Goal: Information Seeking & Learning: Check status

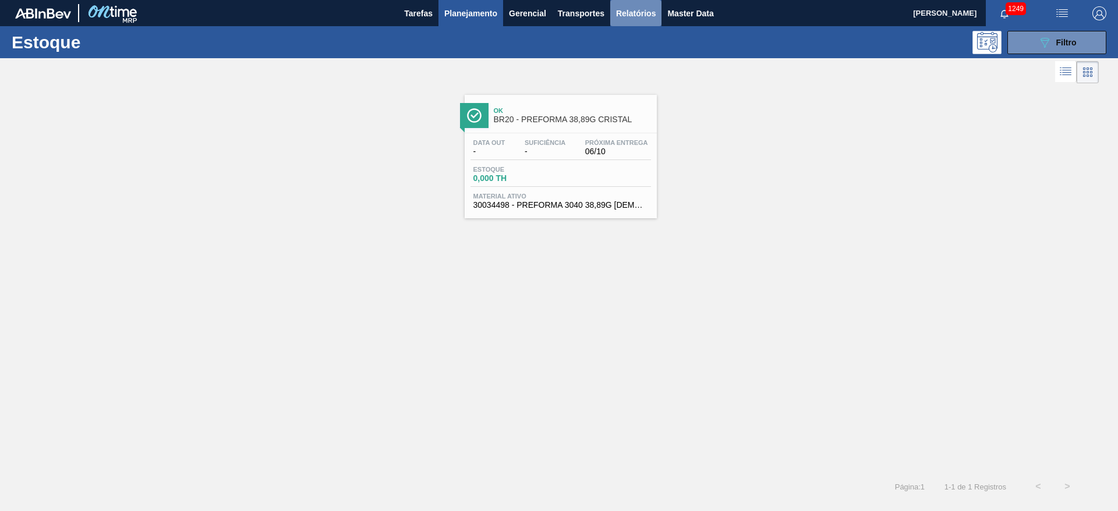
click at [620, 12] on span "Relatórios" at bounding box center [636, 13] width 40 height 14
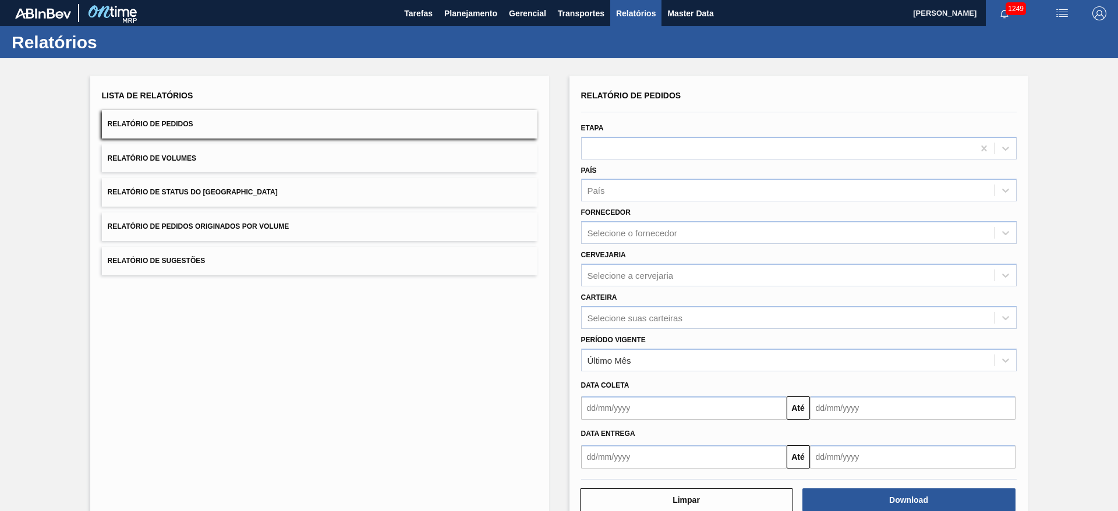
click at [154, 196] on span "Relatório de Status do [GEOGRAPHIC_DATA]" at bounding box center [193, 192] width 170 height 8
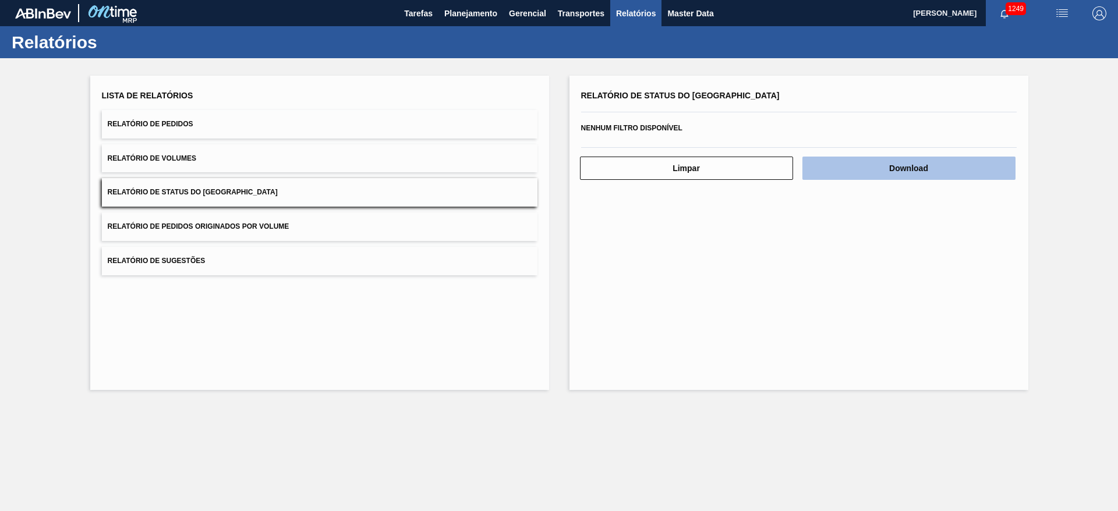
click at [871, 165] on button "Download" at bounding box center [909, 168] width 213 height 23
click at [192, 227] on span "Relatório de Pedidos Originados por Volume" at bounding box center [199, 227] width 182 height 8
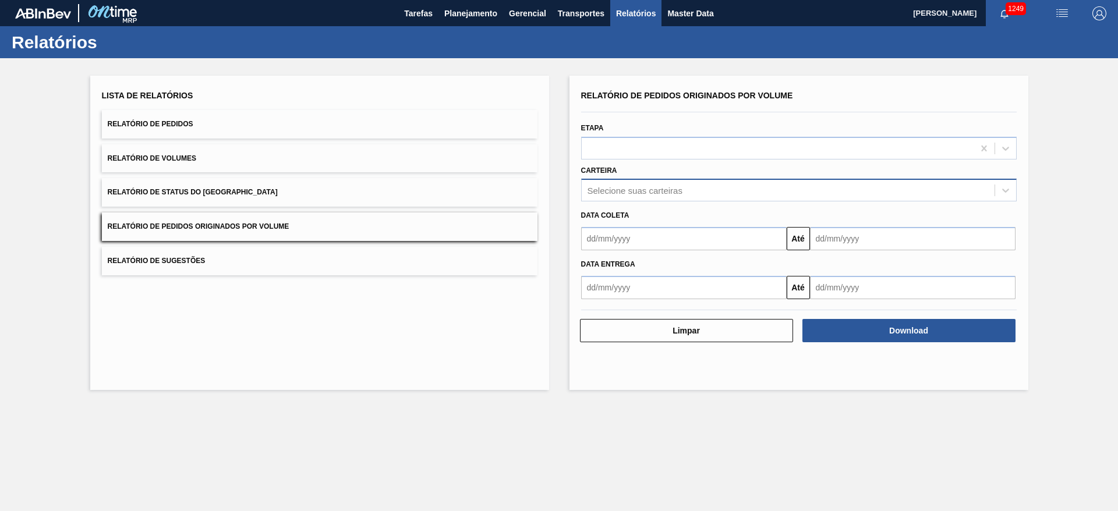
click at [598, 186] on div "Selecione suas carteiras" at bounding box center [635, 191] width 95 height 10
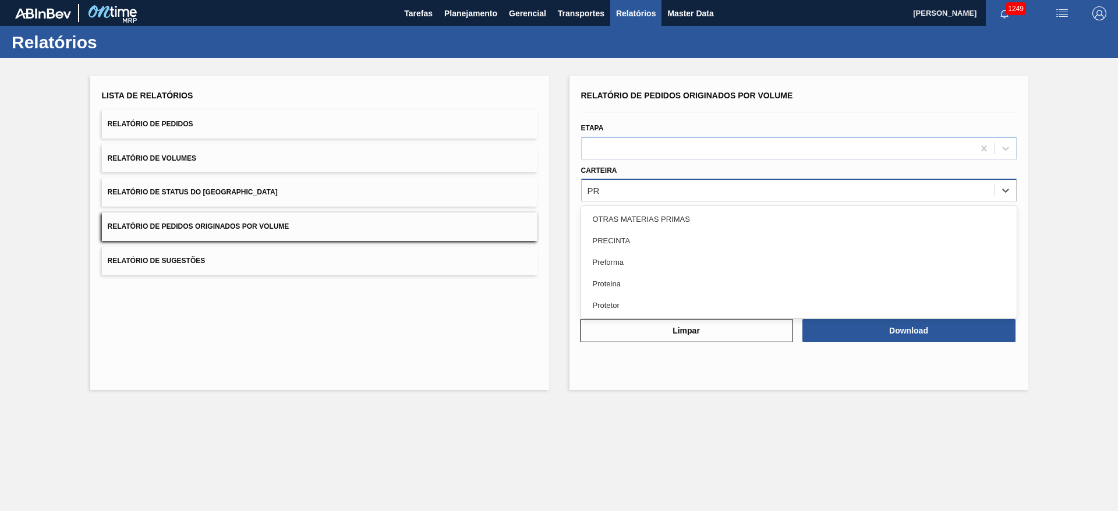
type input "PRE"
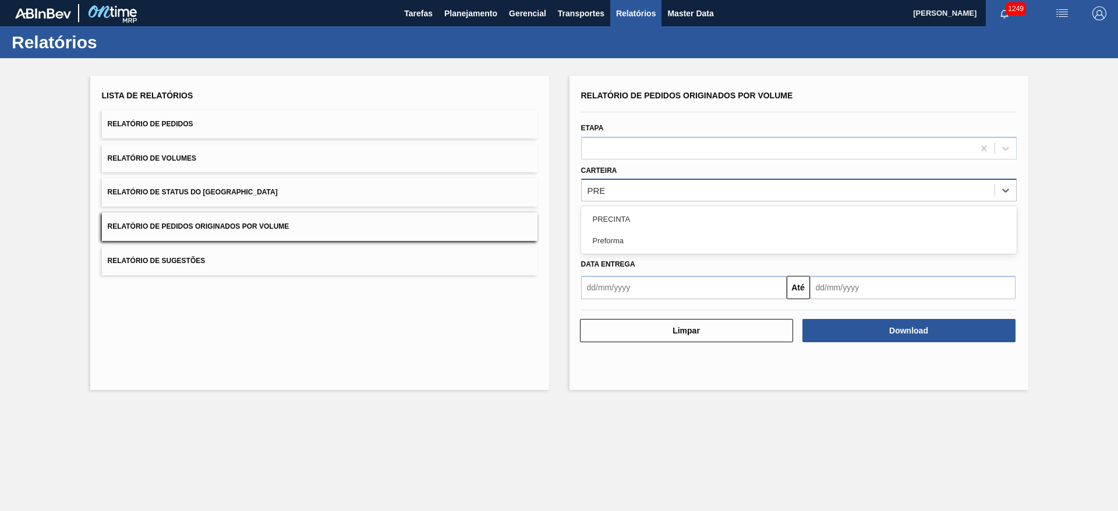
click at [603, 237] on div "Preforma" at bounding box center [799, 241] width 436 height 22
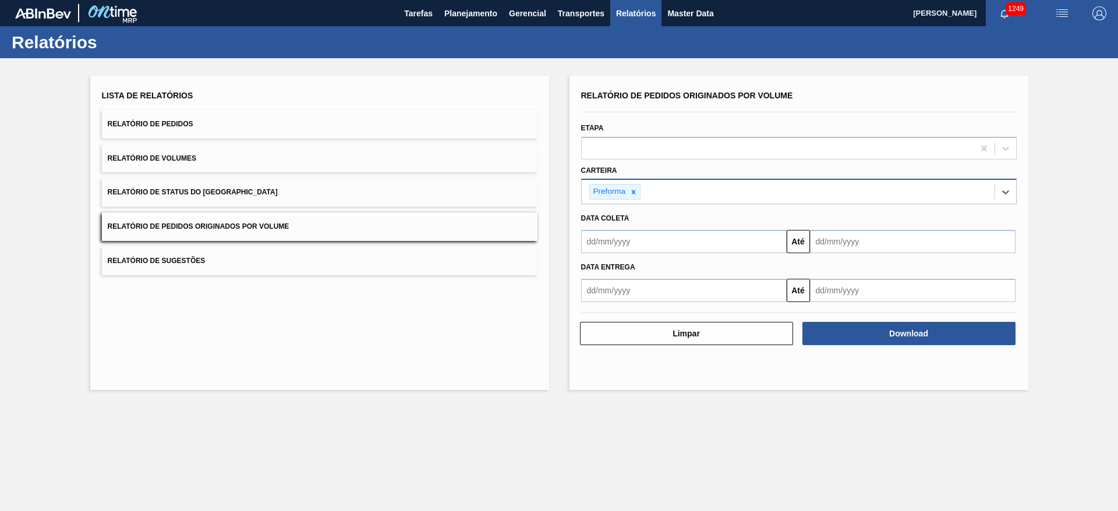
click at [591, 240] on input "text" at bounding box center [684, 241] width 206 height 23
click at [1089, 212] on div "Lista de Relatórios Relatório de Pedidos Relatório de Volumes Relatório de Stat…" at bounding box center [559, 231] width 1118 height 347
click at [588, 242] on input "text" at bounding box center [684, 241] width 206 height 23
click at [650, 308] on div "1" at bounding box center [652, 307] width 16 height 16
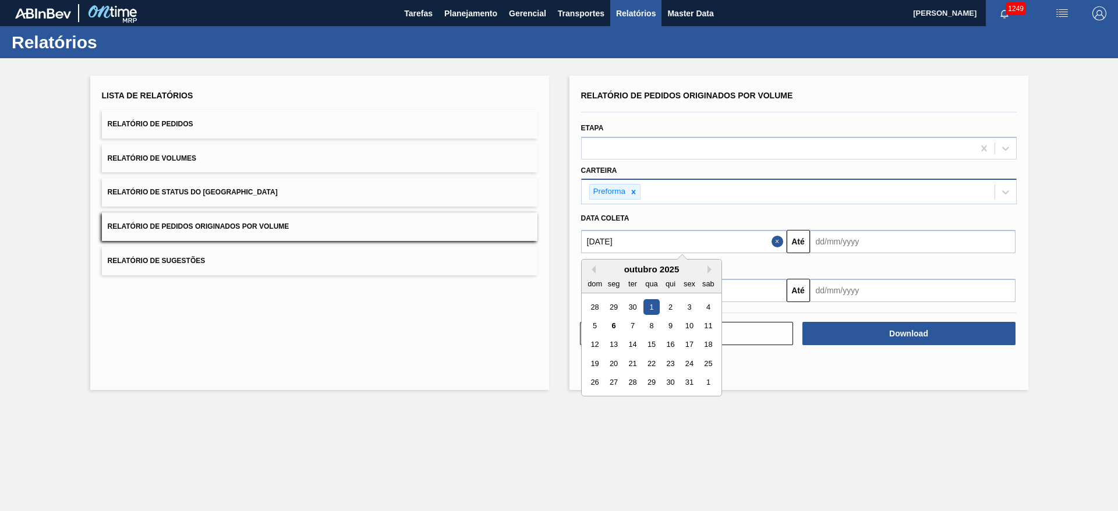
click at [588, 239] on input "[DATE]" at bounding box center [684, 241] width 206 height 23
click at [596, 269] on div "outubro 2025" at bounding box center [652, 269] width 140 height 10
click at [593, 273] on button "Previous Month" at bounding box center [592, 270] width 8 height 8
click at [616, 302] on div "1" at bounding box center [614, 307] width 16 height 16
type input "[DATE]"
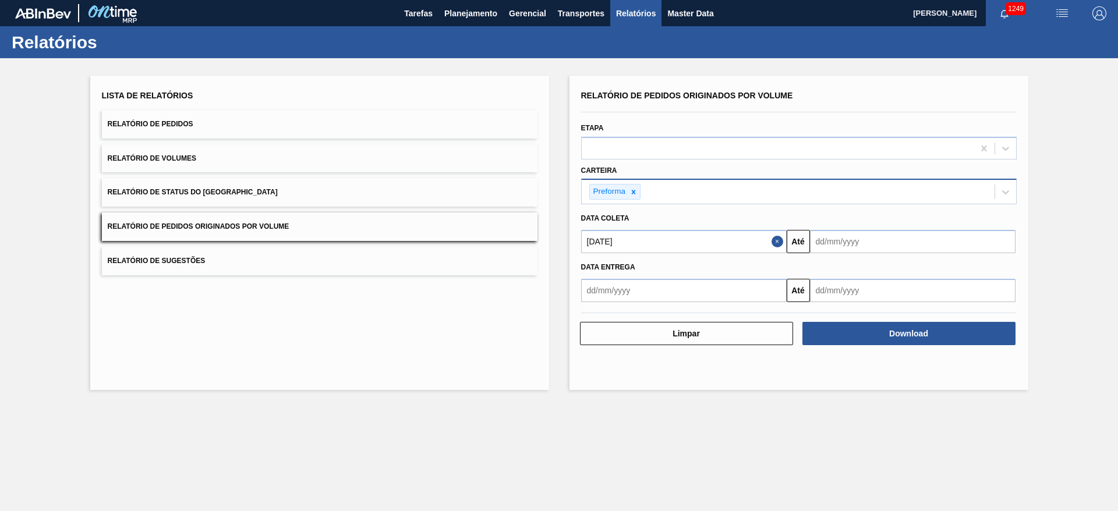
click at [821, 243] on input "text" at bounding box center [913, 241] width 206 height 23
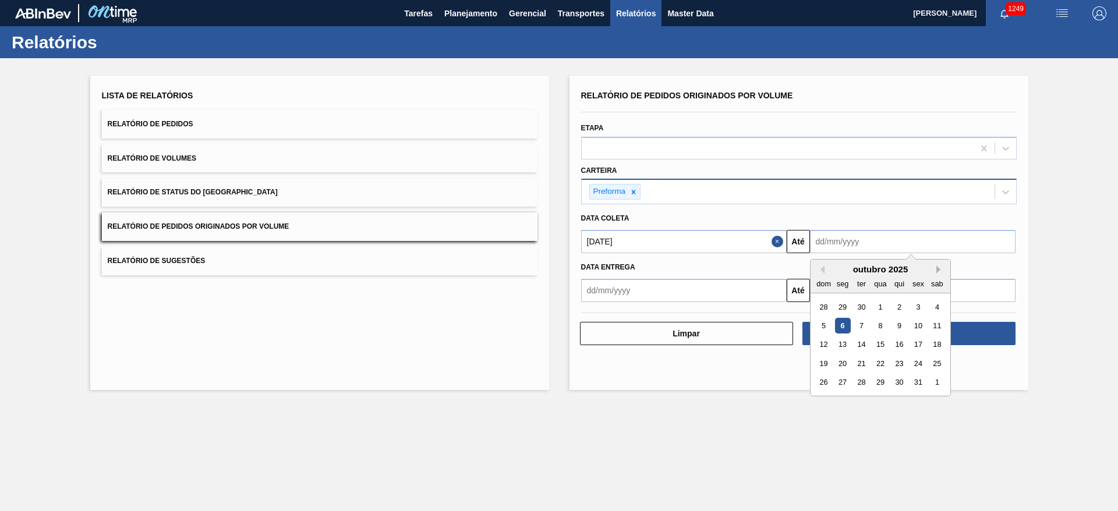
click at [940, 268] on button "Next Month" at bounding box center [941, 270] width 8 height 8
click at [843, 401] on div "1" at bounding box center [843, 402] width 16 height 16
type input "[DATE]"
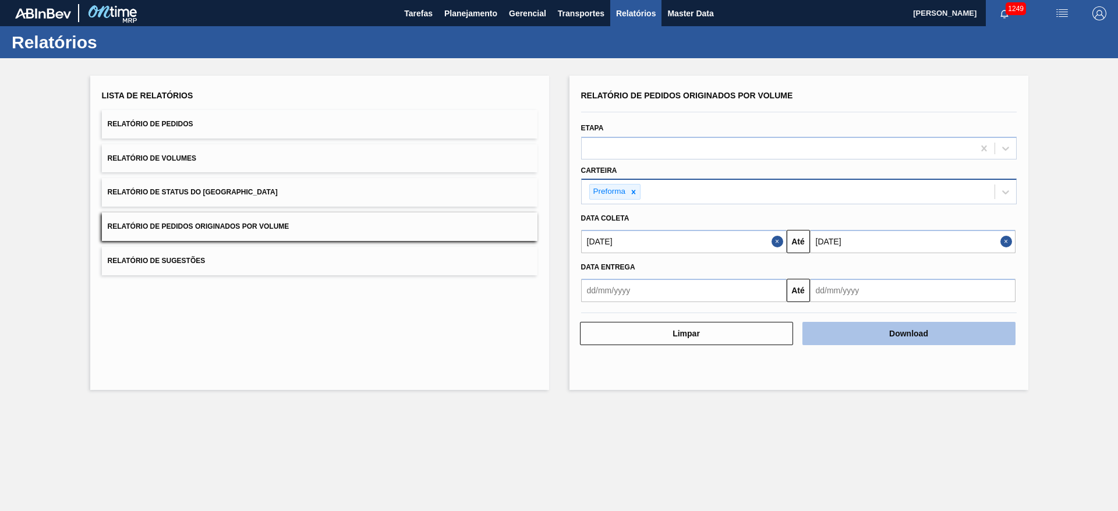
click at [866, 329] on button "Download" at bounding box center [909, 333] width 213 height 23
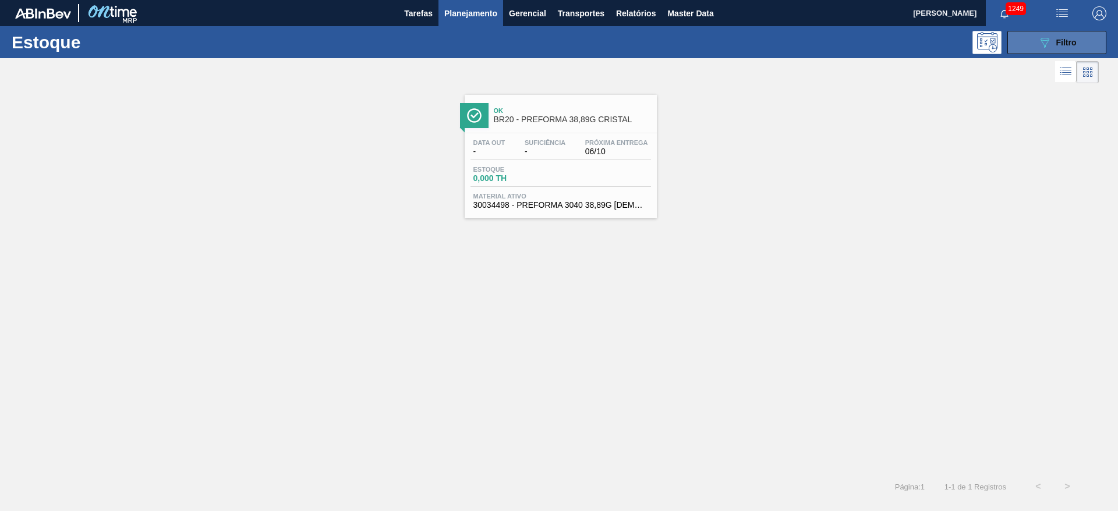
click at [1058, 38] on span "Filtro" at bounding box center [1067, 42] width 20 height 9
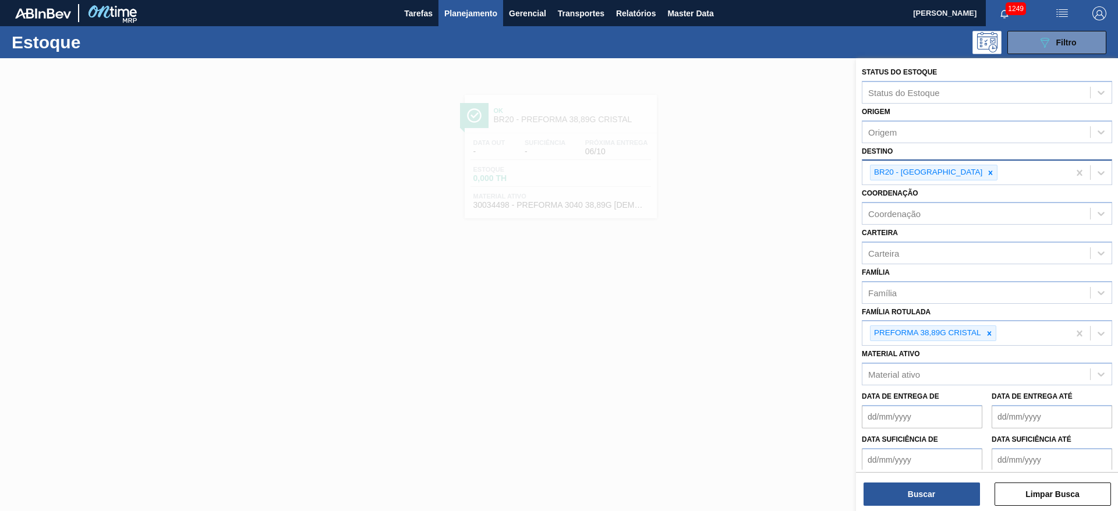
click at [984, 170] on div at bounding box center [990, 172] width 13 height 15
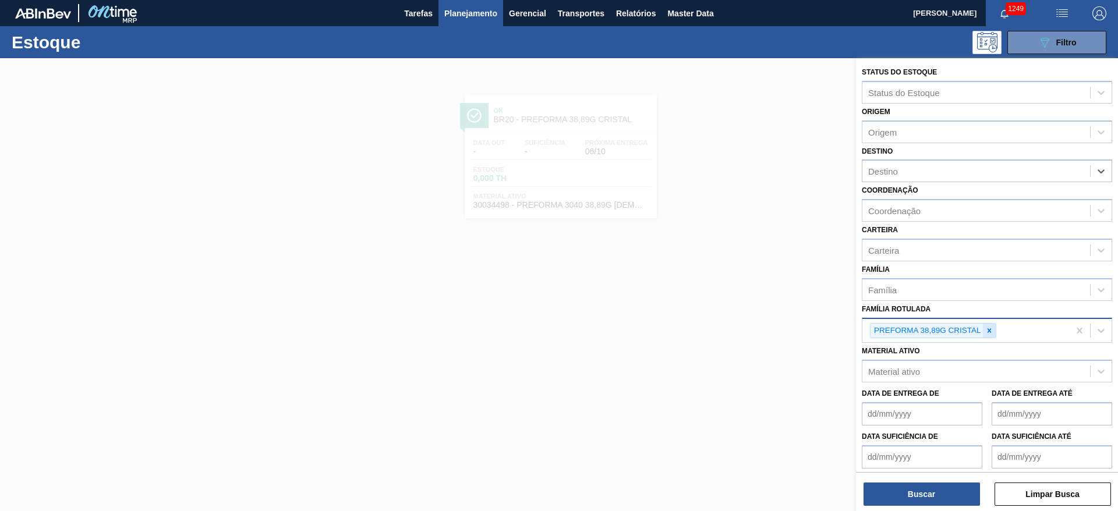
click at [993, 327] on icon at bounding box center [990, 331] width 8 height 8
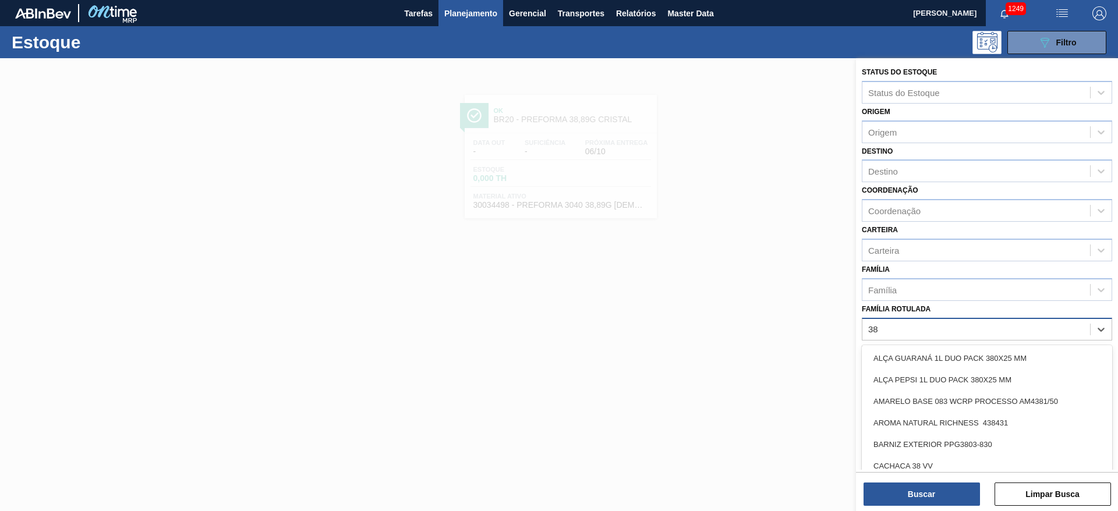
type Rotulada "38g"
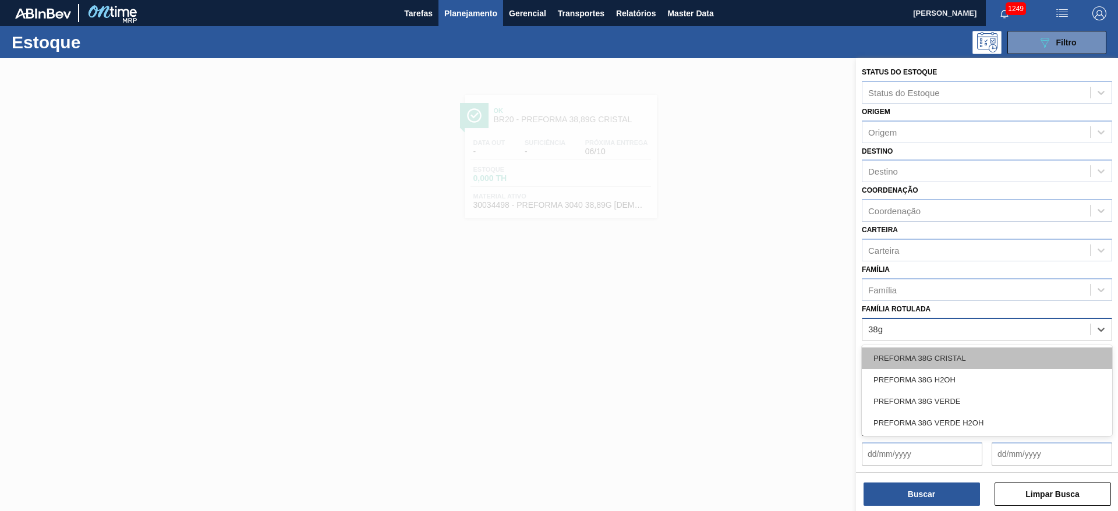
click at [944, 353] on div "PREFORMA 38G CRISTAL" at bounding box center [987, 359] width 250 height 22
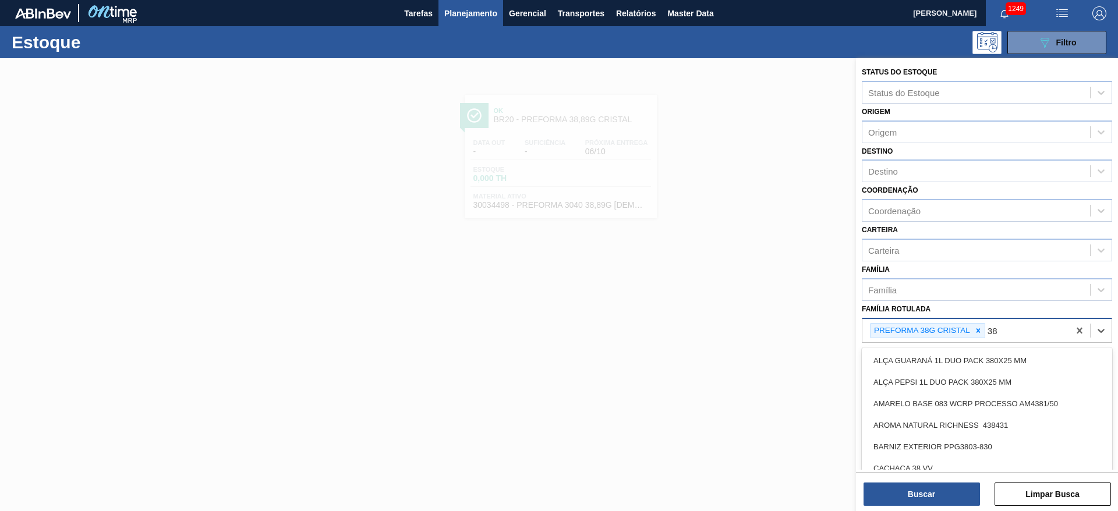
type Rotulada "38g"
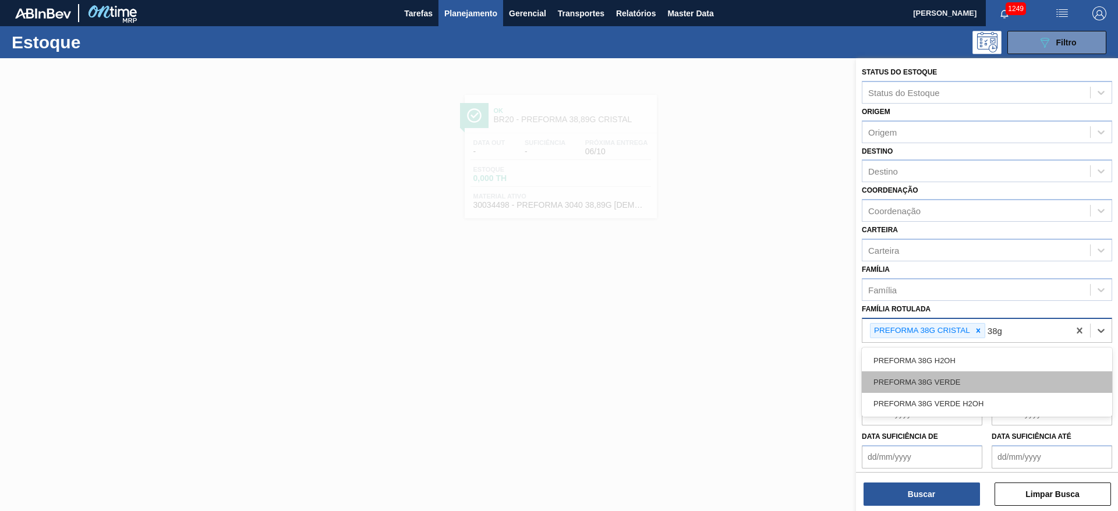
click at [943, 380] on div "PREFORMA 38G VERDE" at bounding box center [987, 383] width 250 height 22
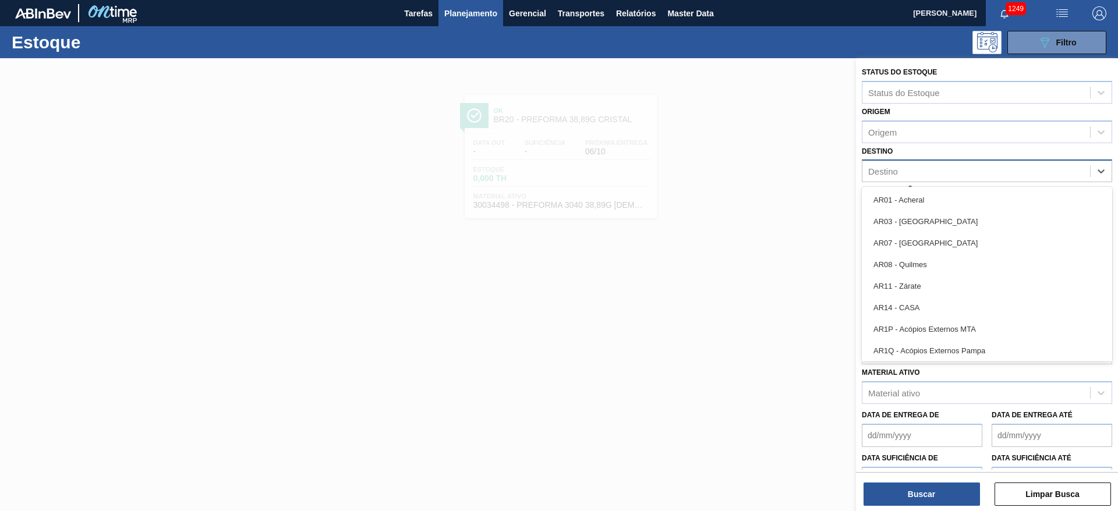
click at [892, 173] on div "Destino" at bounding box center [884, 172] width 30 height 10
type input "23"
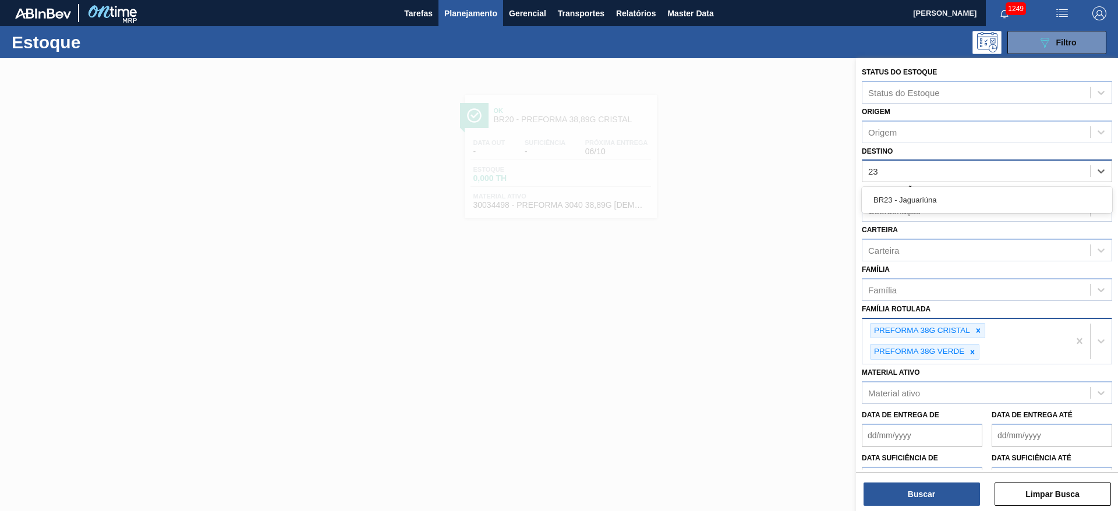
drag, startPoint x: 908, startPoint y: 202, endPoint x: 864, endPoint y: 269, distance: 79.8
click at [908, 202] on div "BR23 - Jaguariúna" at bounding box center [987, 200] width 250 height 22
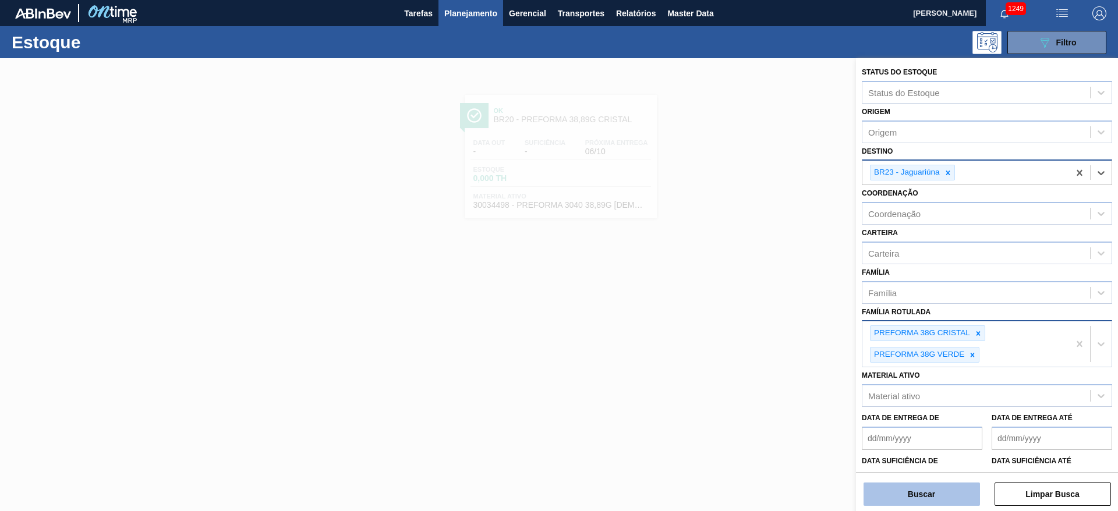
click at [898, 489] on button "Buscar" at bounding box center [922, 494] width 117 height 23
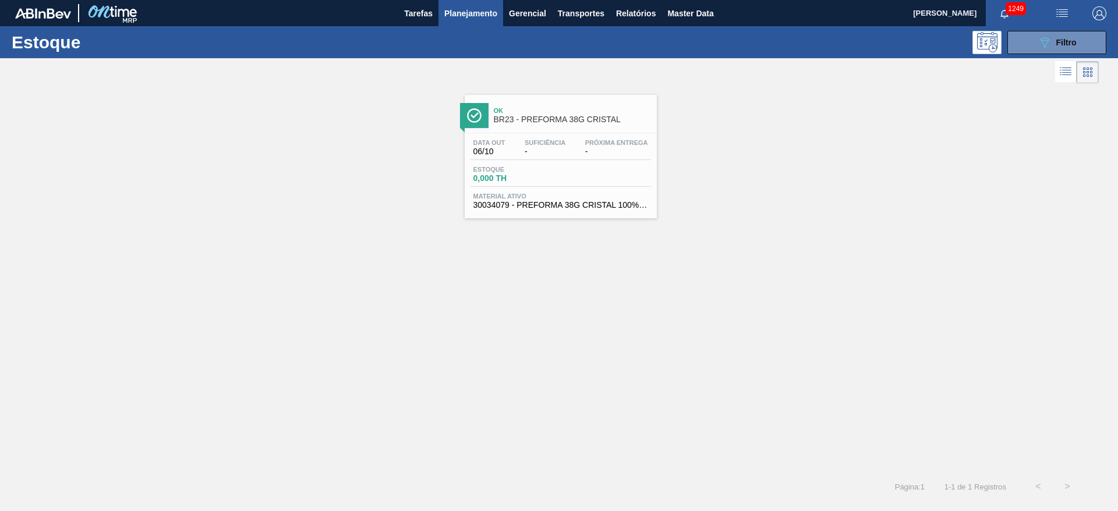
click at [542, 165] on div "Data out 06/10 Suficiência - Próxima Entrega - Estoque 0,000 TH Material ativo …" at bounding box center [561, 172] width 192 height 79
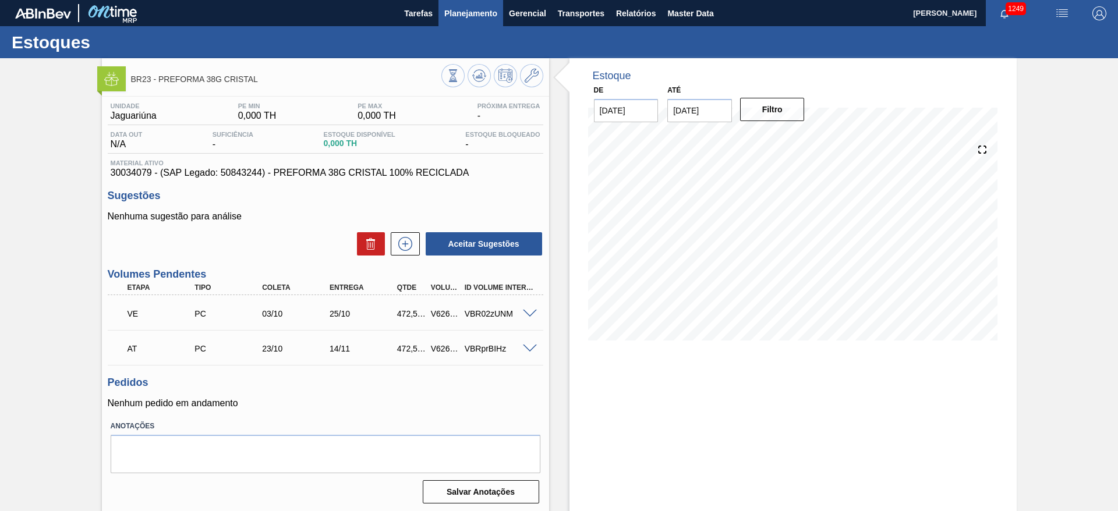
click at [470, 13] on span "Planejamento" at bounding box center [470, 13] width 53 height 14
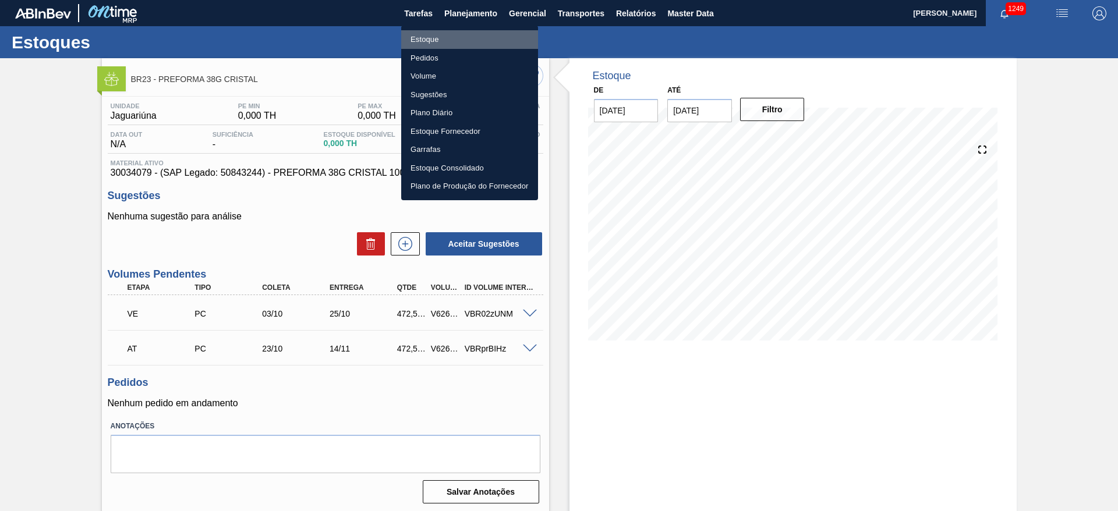
click at [436, 42] on li "Estoque" at bounding box center [469, 39] width 137 height 19
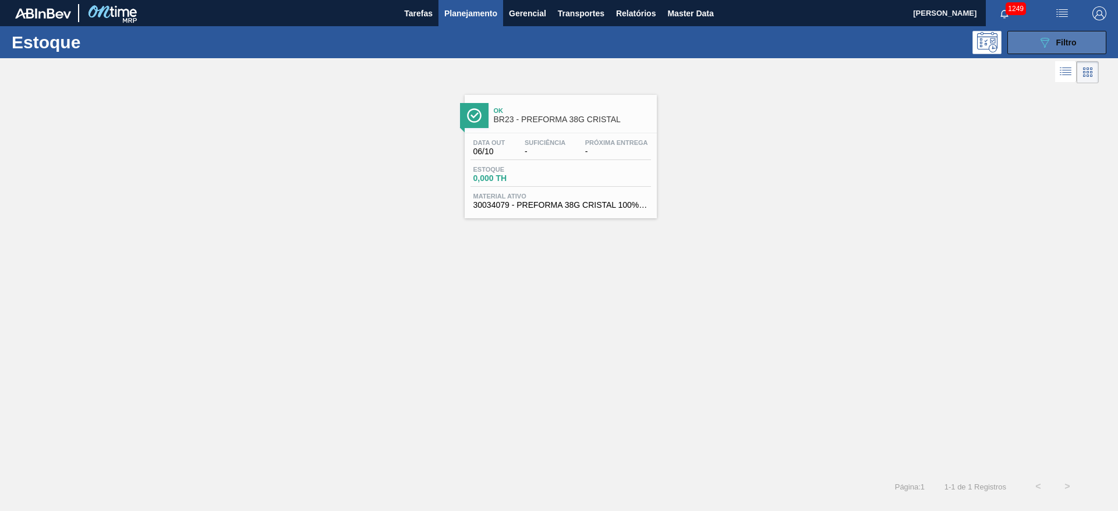
click at [1057, 38] on span "Filtro" at bounding box center [1067, 42] width 20 height 9
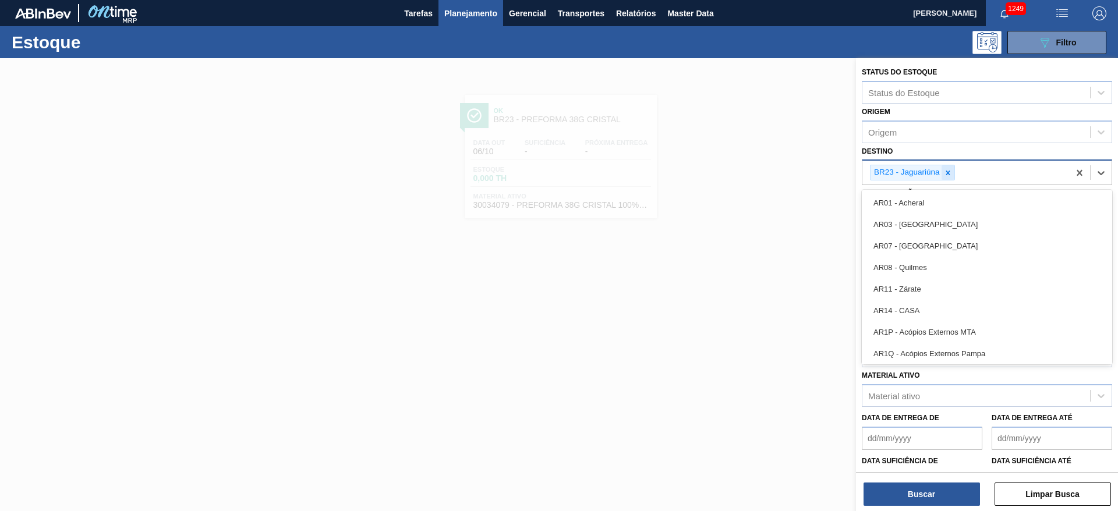
click at [956, 171] on div "BR23 - Jaguariúna" at bounding box center [966, 173] width 207 height 24
click at [950, 172] on icon at bounding box center [948, 173] width 8 height 8
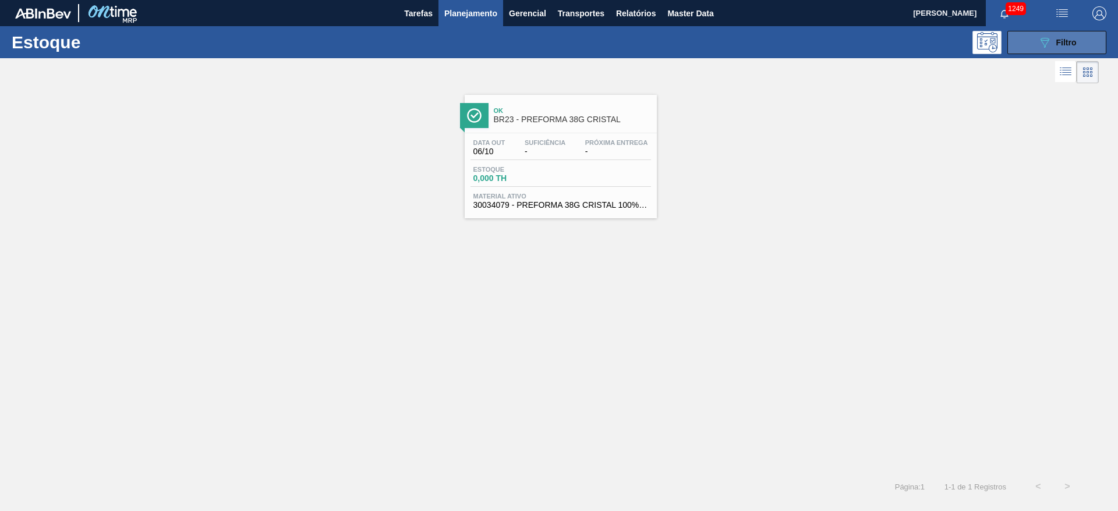
click at [1028, 48] on button "089F7B8B-B2A5-4AFE-B5C0-19BA573D28AC Filtro" at bounding box center [1057, 42] width 99 height 23
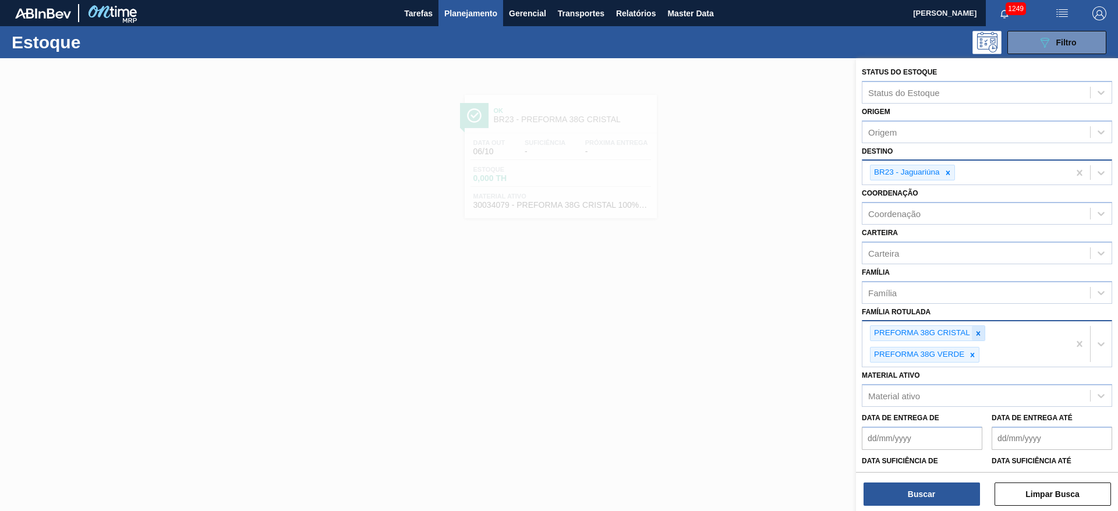
drag, startPoint x: 973, startPoint y: 359, endPoint x: 976, endPoint y: 332, distance: 27.5
click at [976, 347] on div "PREFORMA 38G VERDE" at bounding box center [925, 355] width 110 height 16
click at [982, 333] on icon at bounding box center [979, 334] width 8 height 8
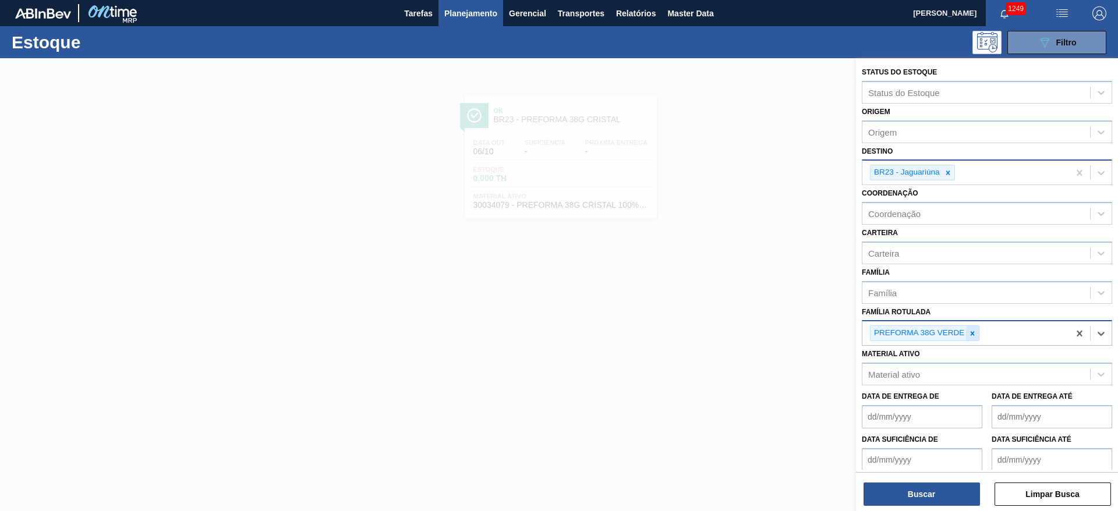
click at [972, 329] on div at bounding box center [972, 333] width 13 height 15
click at [945, 167] on div at bounding box center [948, 172] width 13 height 15
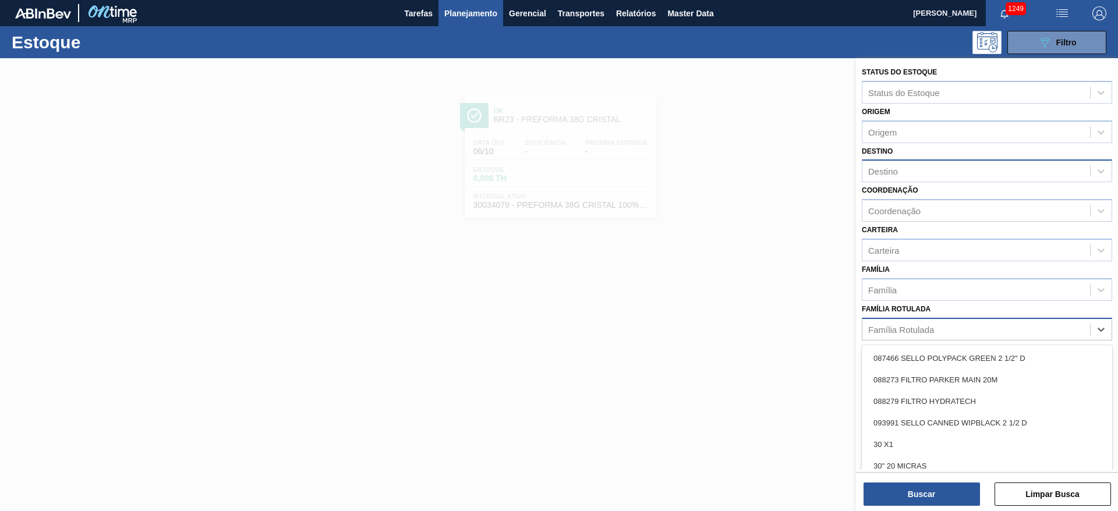
click at [919, 326] on div "Família Rotulada" at bounding box center [902, 329] width 66 height 10
type Rotulada "filme sk"
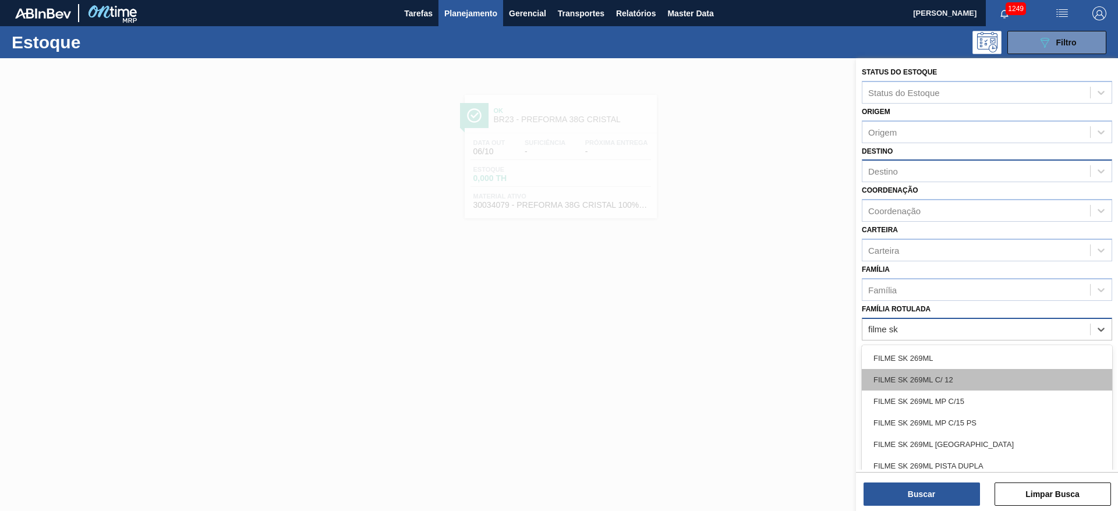
click at [907, 376] on div "FILME SK 269ML C/ 12" at bounding box center [987, 380] width 250 height 22
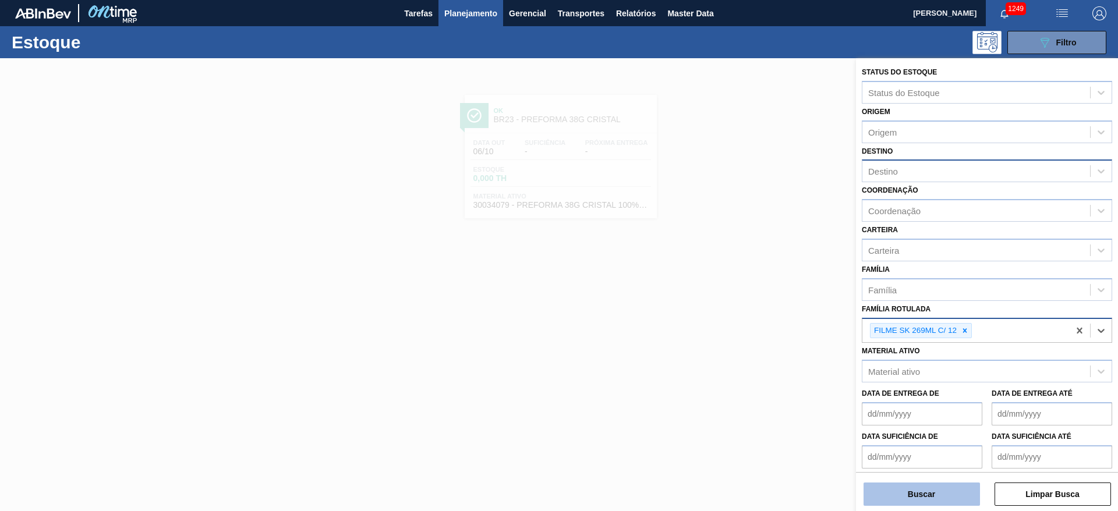
click at [893, 500] on button "Buscar" at bounding box center [922, 494] width 117 height 23
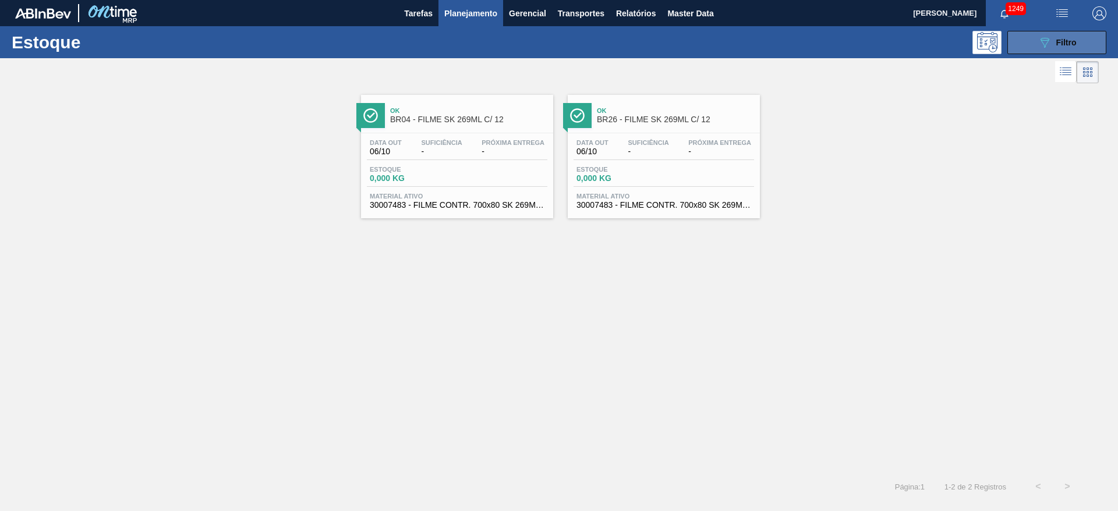
click at [1045, 41] on icon "089F7B8B-B2A5-4AFE-B5C0-19BA573D28AC" at bounding box center [1045, 43] width 14 height 14
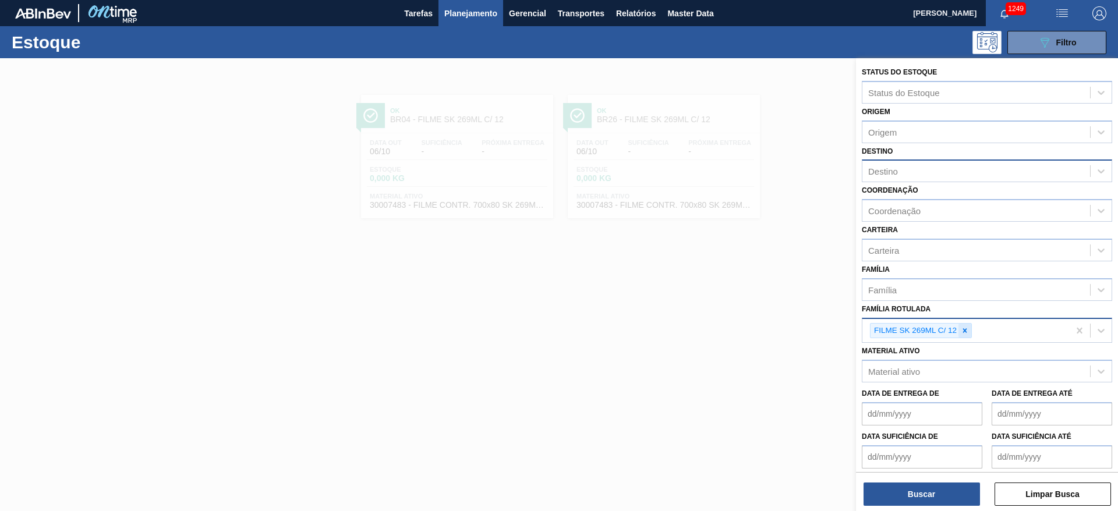
click at [968, 332] on icon at bounding box center [965, 331] width 8 height 8
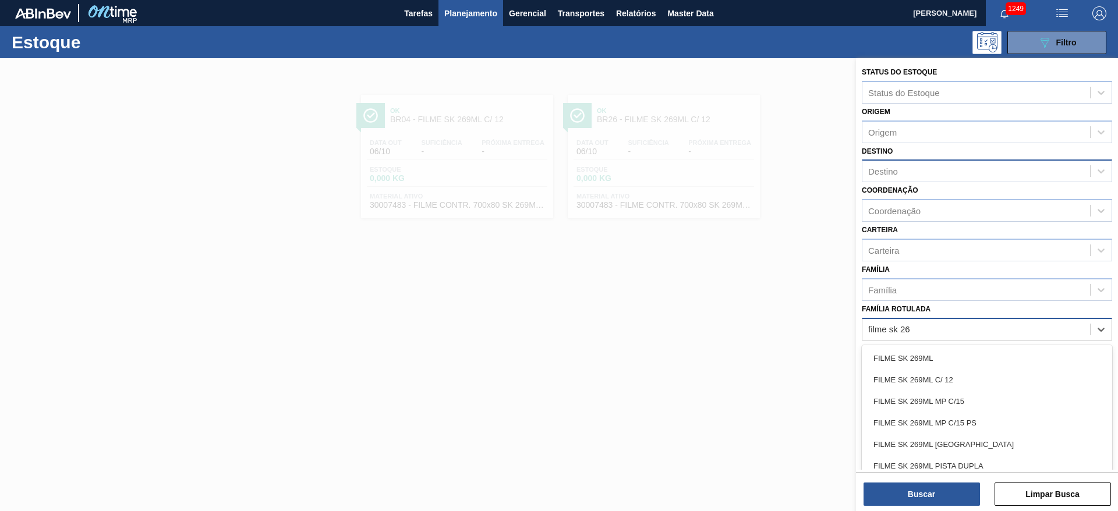
type Rotulada "filme sk 269"
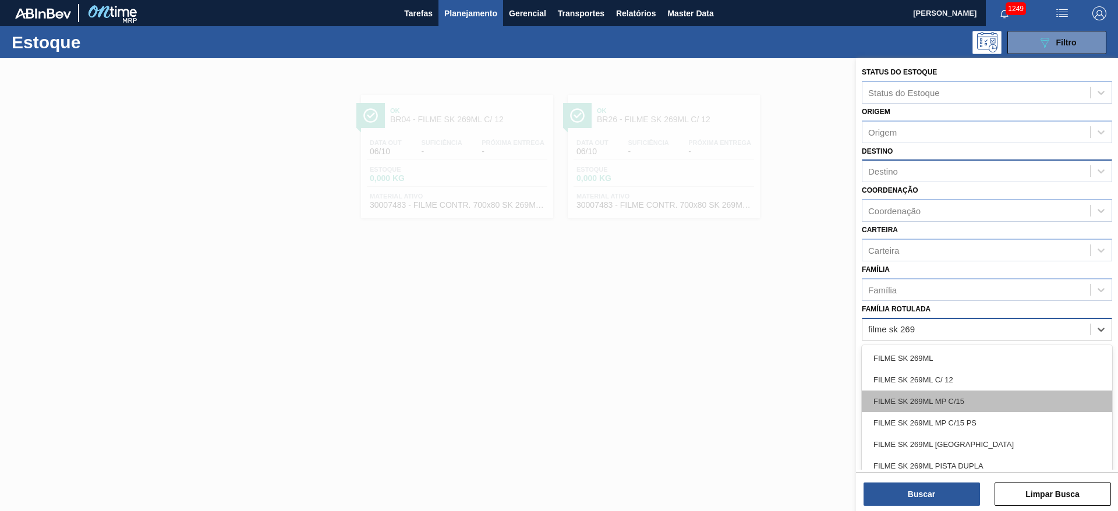
click at [919, 400] on div "FILME SK 269ML MP C/15" at bounding box center [987, 402] width 250 height 22
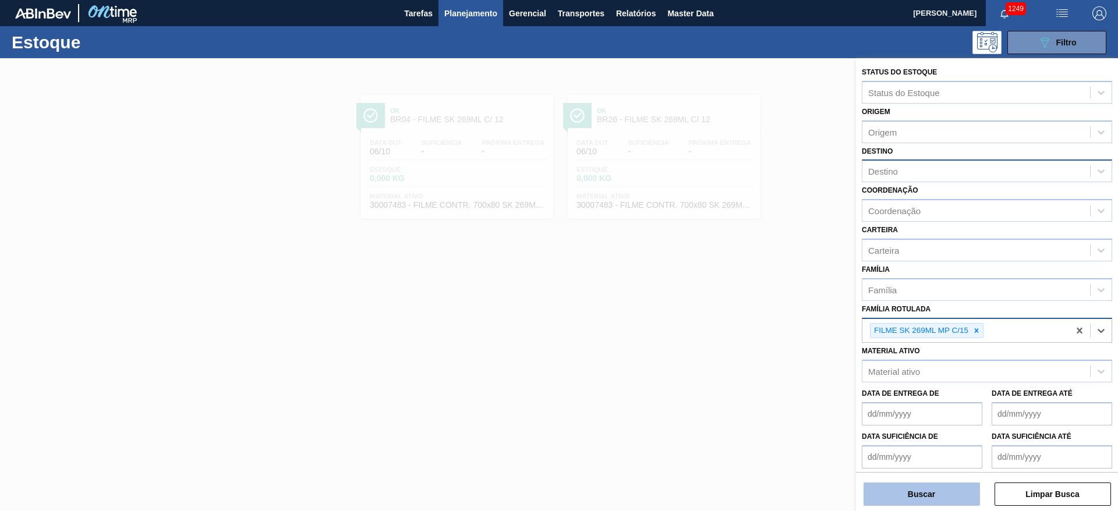
click at [913, 485] on button "Buscar" at bounding box center [922, 494] width 117 height 23
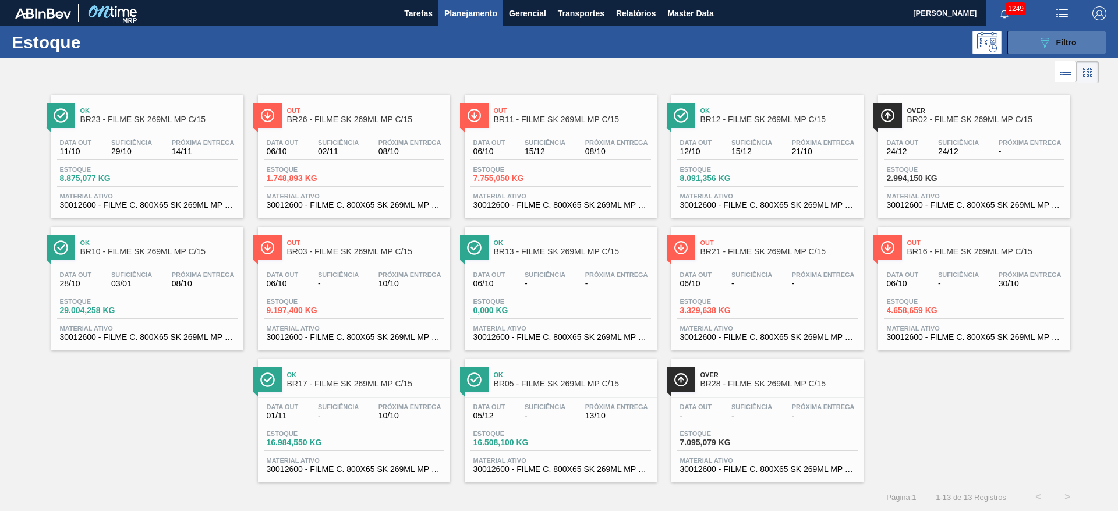
click at [1046, 47] on icon "089F7B8B-B2A5-4AFE-B5C0-19BA573D28AC" at bounding box center [1045, 43] width 14 height 14
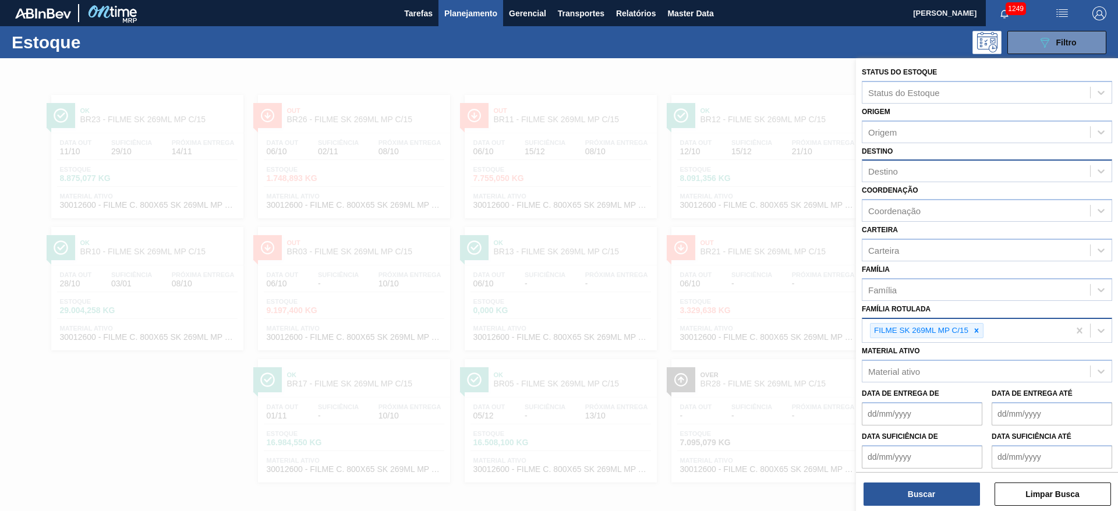
click at [1005, 331] on div "FILME SK 269ML MP C/15" at bounding box center [966, 331] width 207 height 24
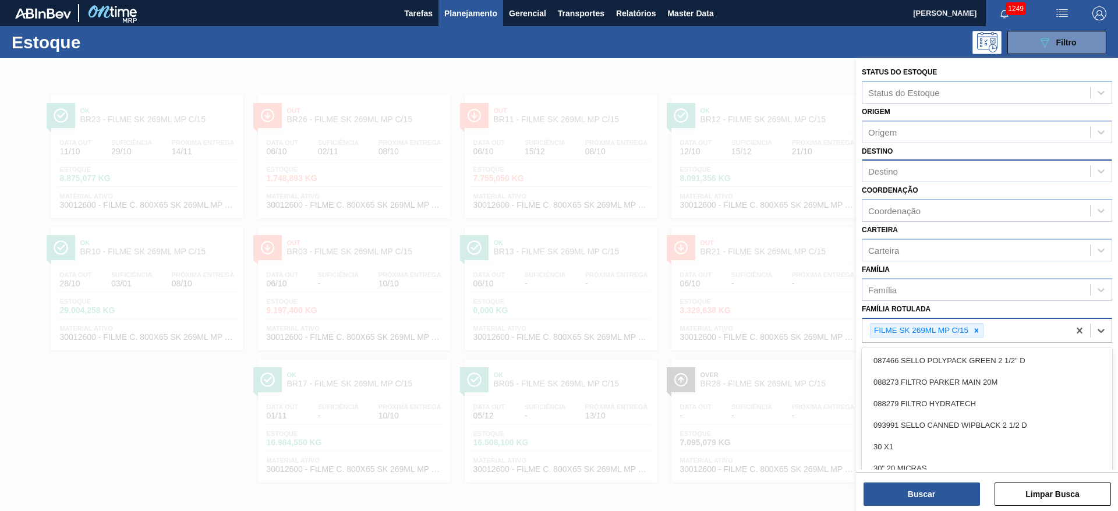
scroll to position [1, 0]
type Rotulada "filme sk 269"
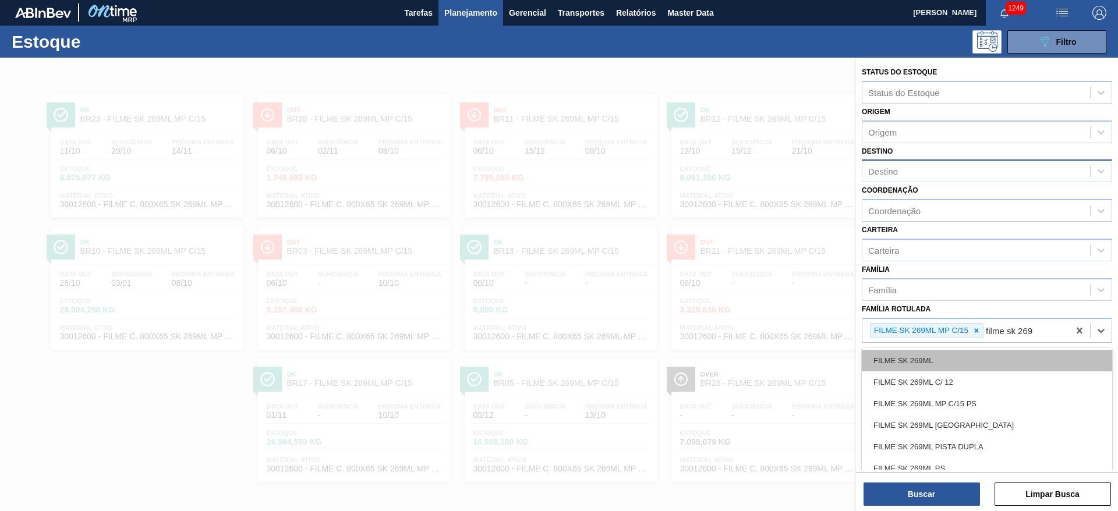
click at [898, 364] on div "FILME SK 269ML" at bounding box center [987, 361] width 250 height 22
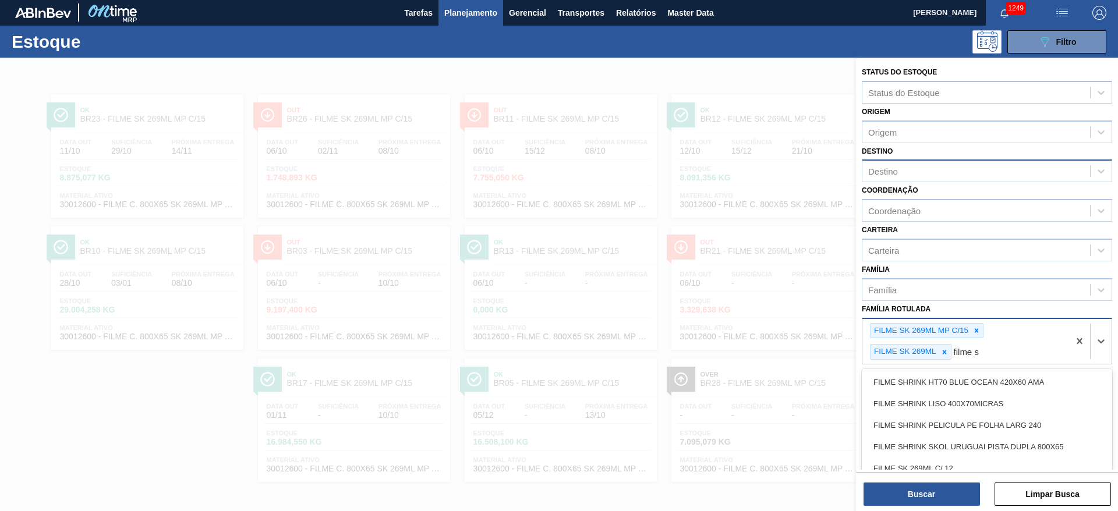
type Rotulada "filme sk"
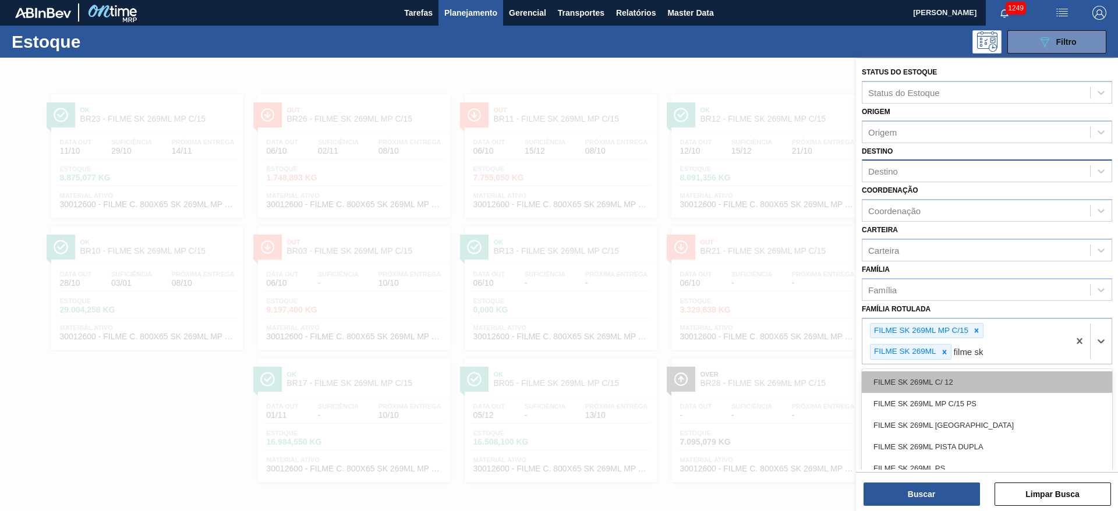
click at [910, 380] on div "FILME SK 269ML C/ 12" at bounding box center [987, 383] width 250 height 22
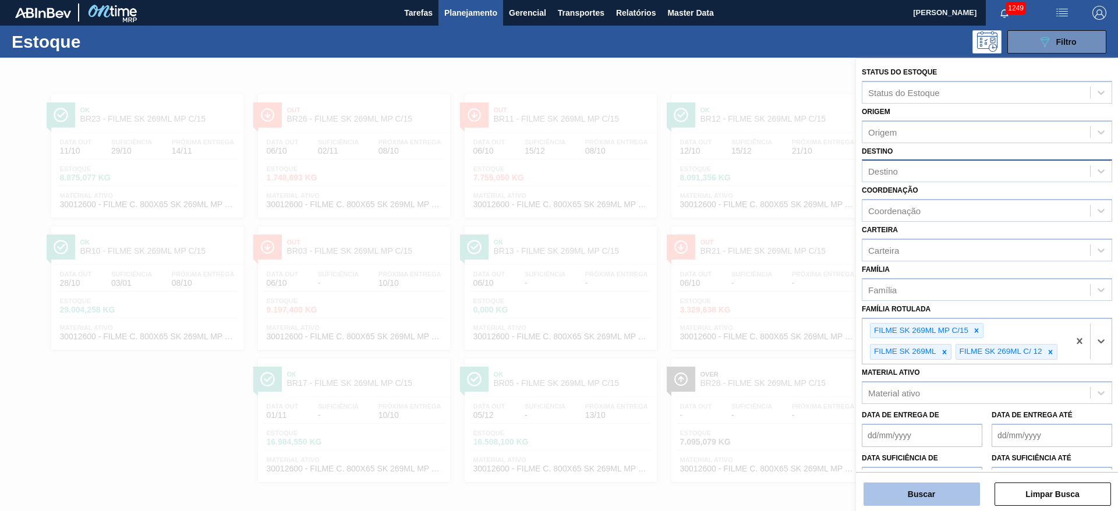
click at [937, 492] on button "Buscar" at bounding box center [922, 494] width 117 height 23
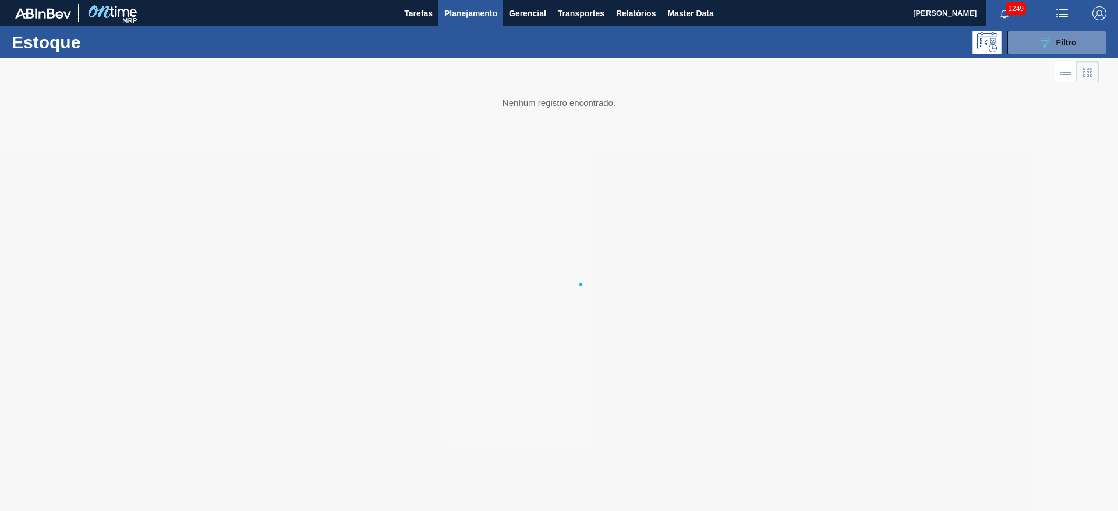
scroll to position [0, 0]
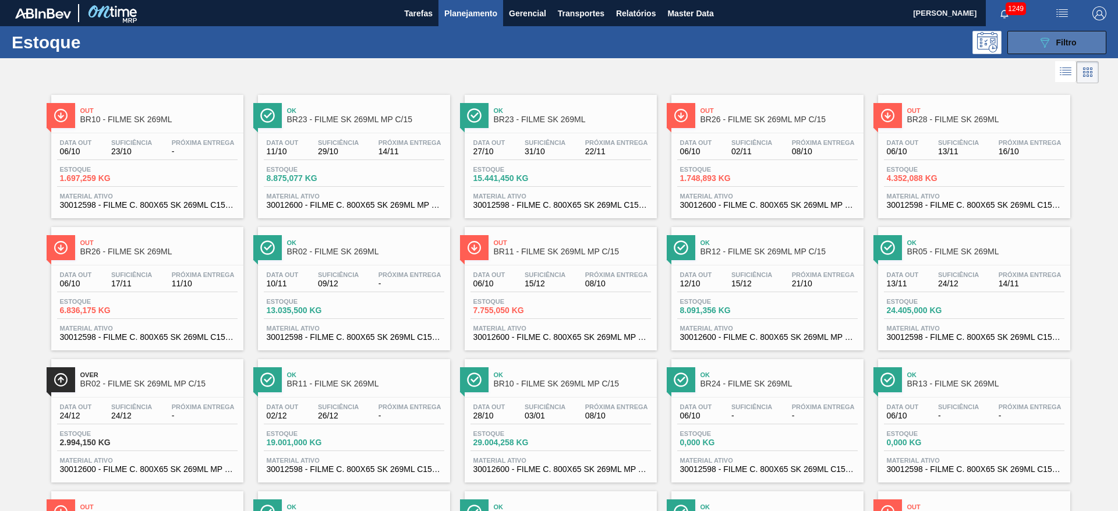
click at [1046, 42] on icon at bounding box center [1045, 43] width 9 height 10
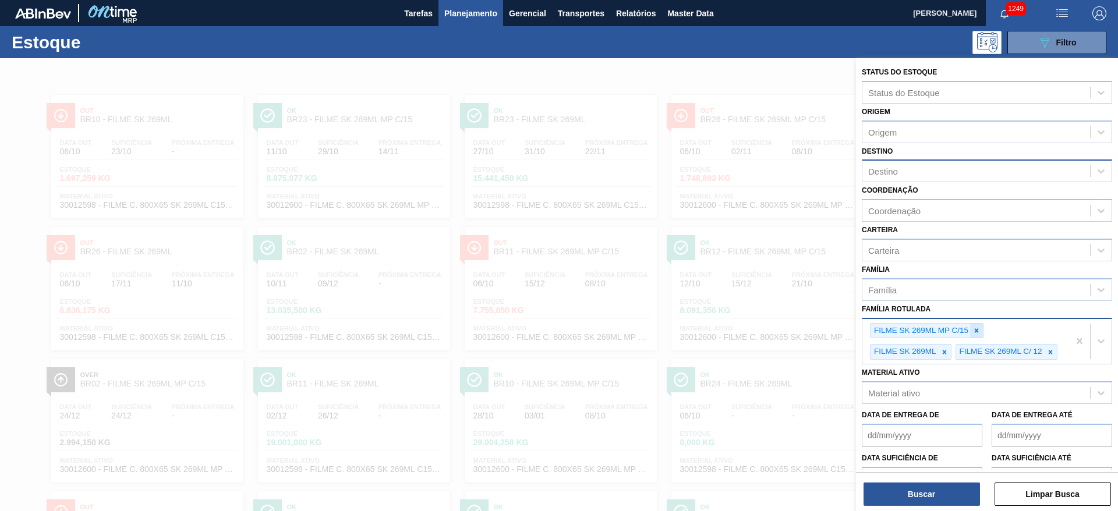
click at [979, 331] on icon at bounding box center [977, 331] width 8 height 8
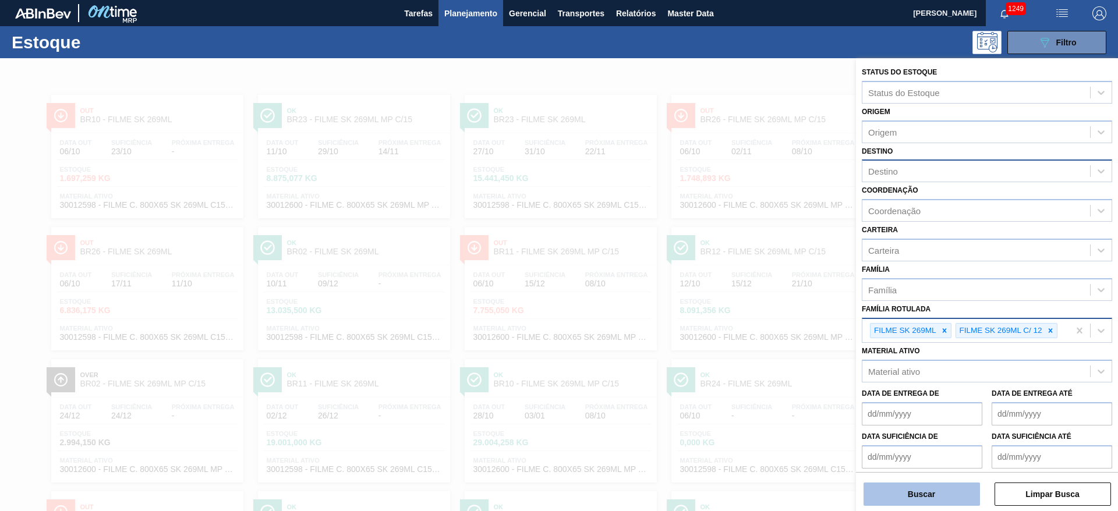
click at [943, 495] on button "Buscar" at bounding box center [922, 494] width 117 height 23
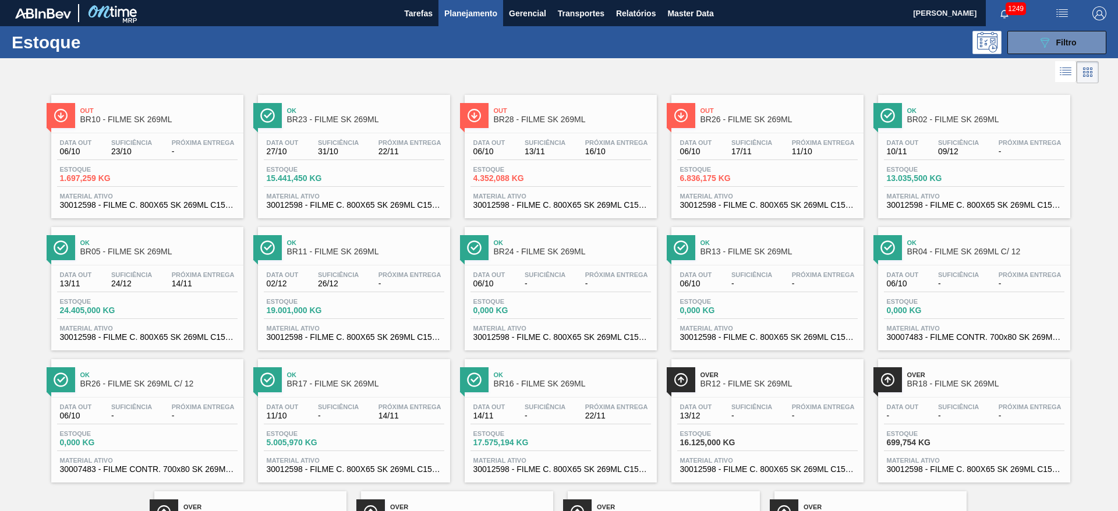
click at [326, 202] on span "30012598 - FILME C. 800X65 SK 269ML C15 429" at bounding box center [354, 205] width 175 height 9
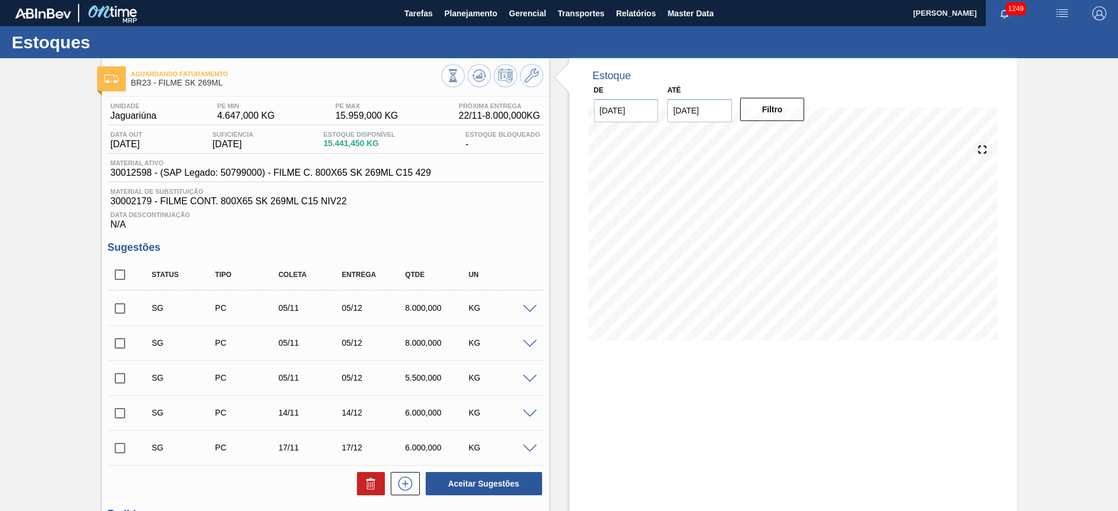
click at [133, 172] on span "30012598 - (SAP Legado: 50799000) - FILME C. 800X65 SK 269ML C15 429" at bounding box center [271, 173] width 321 height 10
copy span "30012598"
